Goal: Book appointment/travel/reservation

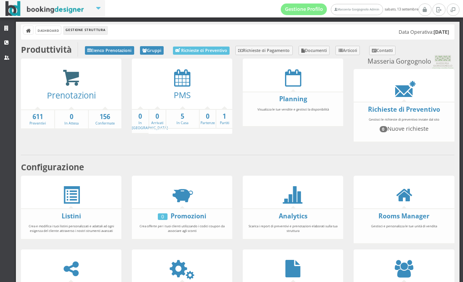
click at [76, 86] on icon at bounding box center [70, 78] width 17 height 18
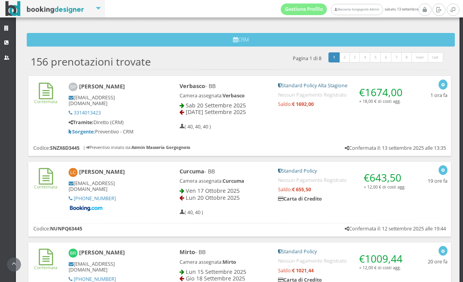
scroll to position [262, 0]
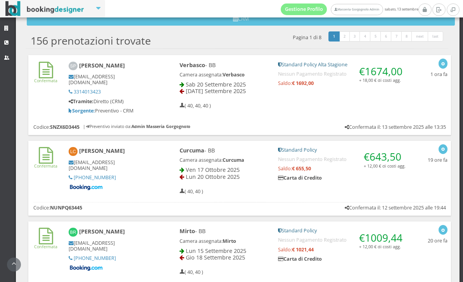
click at [332, 105] on div "Verbasco - BB Camera assegnata: Verbasco Sab 20 Settembre 2025 Mar 23 Settembre…" at bounding box center [292, 85] width 246 height 54
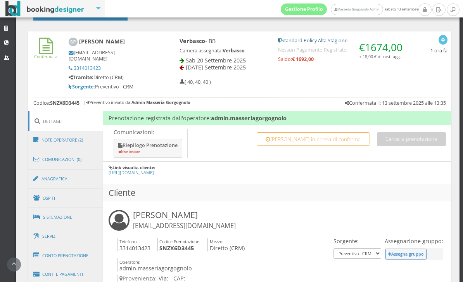
scroll to position [293, 0]
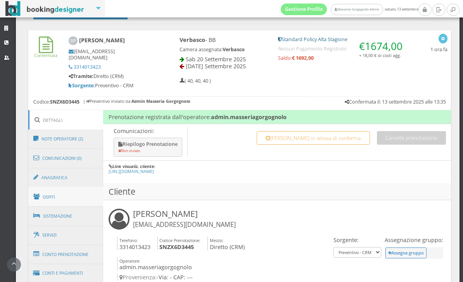
click at [65, 192] on link "Ospiti" at bounding box center [65, 197] width 75 height 20
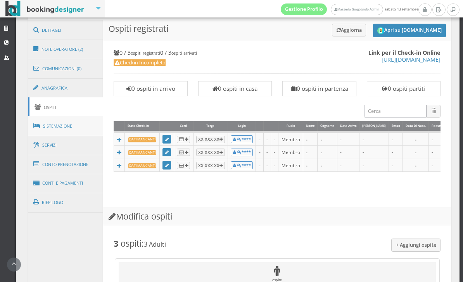
click at [73, 120] on link "Sistemazione" at bounding box center [65, 126] width 75 height 20
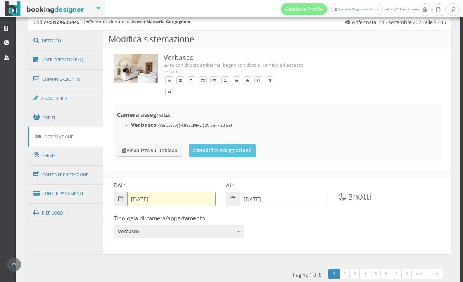
click at [148, 198] on body "Gestione Profilo Masseria Gorgognolo Admin sabato, 13 settembre Strutture CRM U…" at bounding box center [231, 141] width 463 height 282
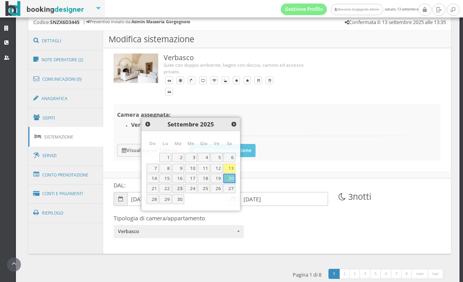
click at [172, 185] on link "23" at bounding box center [178, 188] width 12 height 9
type input "23-09-2025"
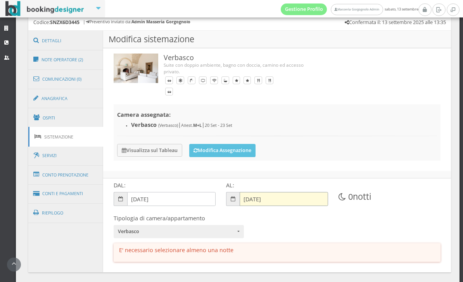
click at [265, 200] on input "23-09-2025" at bounding box center [283, 199] width 88 height 14
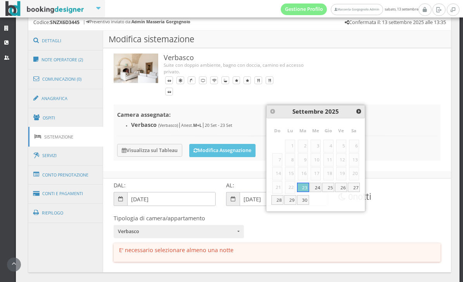
click at [319, 186] on link "24" at bounding box center [315, 186] width 12 height 9
type input "[DATE]"
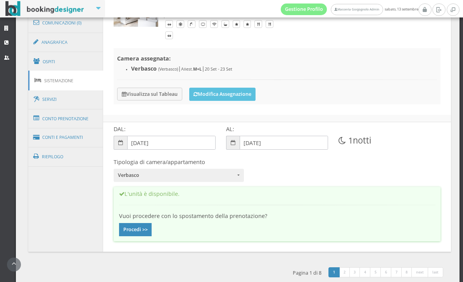
scroll to position [442, 0]
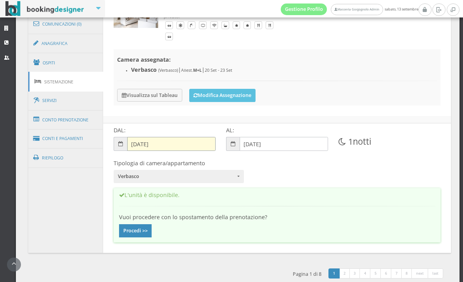
click at [188, 138] on input "23-09-2025" at bounding box center [171, 144] width 88 height 14
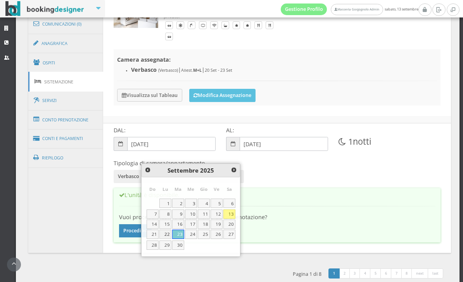
click at [169, 232] on link "22" at bounding box center [165, 233] width 12 height 9
type input "[DATE]"
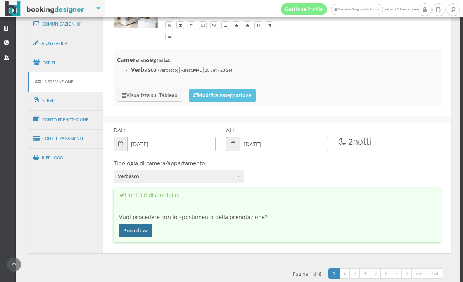
click at [152, 224] on button "Procedi >>" at bounding box center [135, 230] width 33 height 13
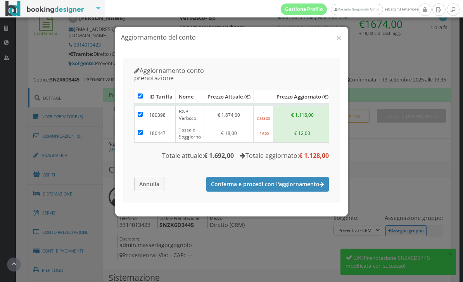
scroll to position [318, 0]
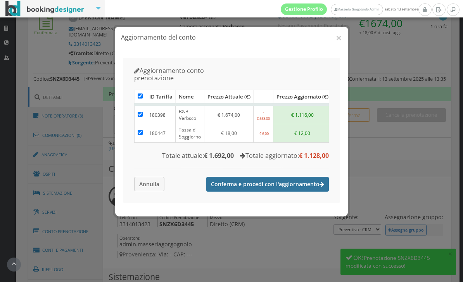
click at [291, 177] on button "Conferma e procedi con l'aggiornamento" at bounding box center [267, 184] width 122 height 15
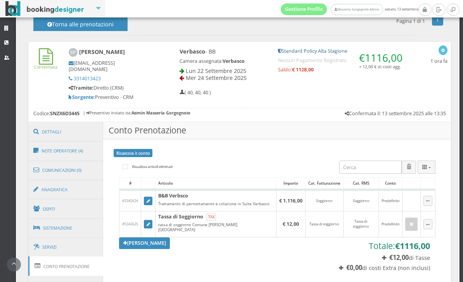
scroll to position [324, 0]
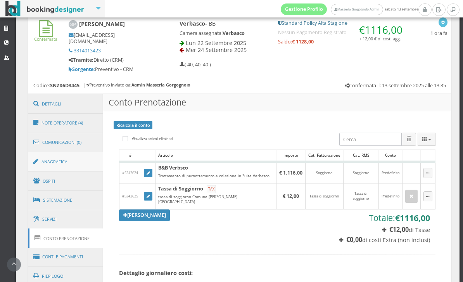
click at [76, 153] on link "Anagrafica" at bounding box center [65, 161] width 75 height 20
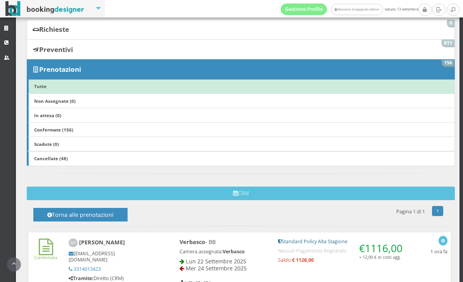
scroll to position [81, 0]
